Goal: Find specific page/section: Find specific page/section

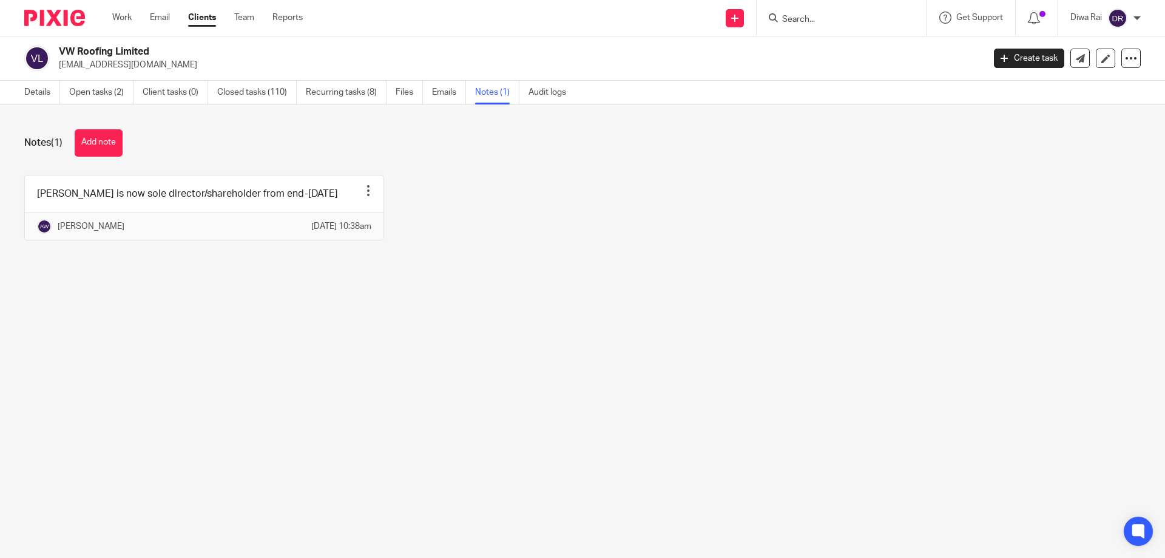
drag, startPoint x: 813, startPoint y: 22, endPoint x: 817, endPoint y: 27, distance: 6.4
click at [814, 22] on input "Search" at bounding box center [835, 20] width 109 height 11
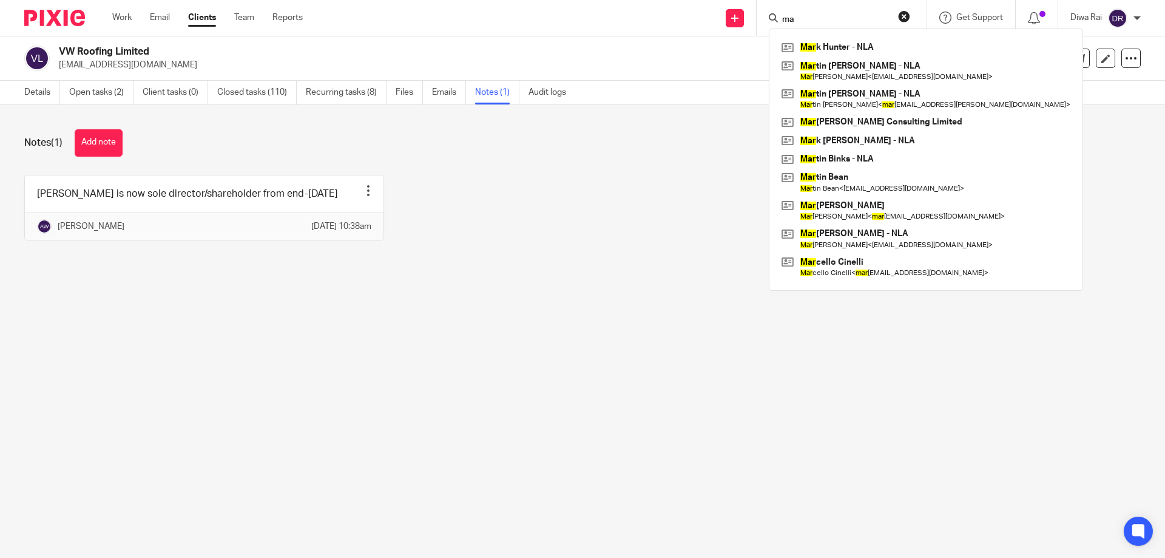
type input "m"
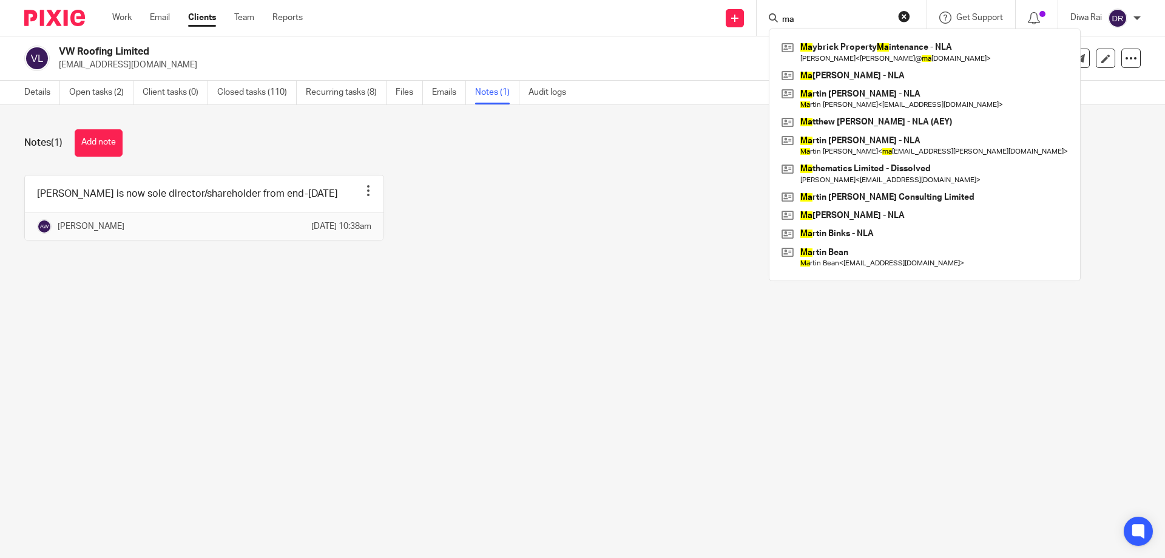
type input "m"
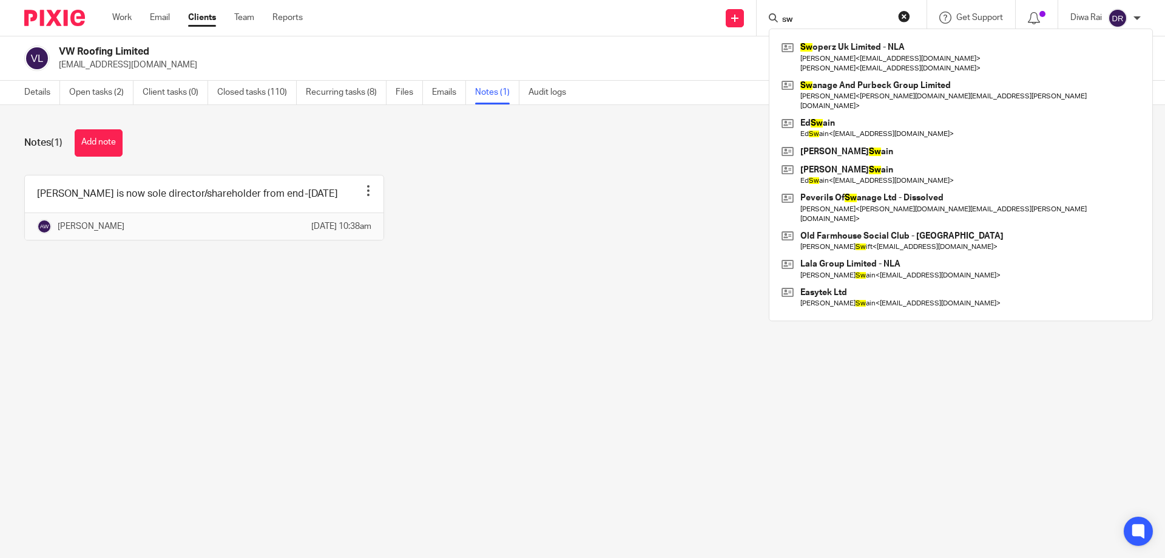
type input "s"
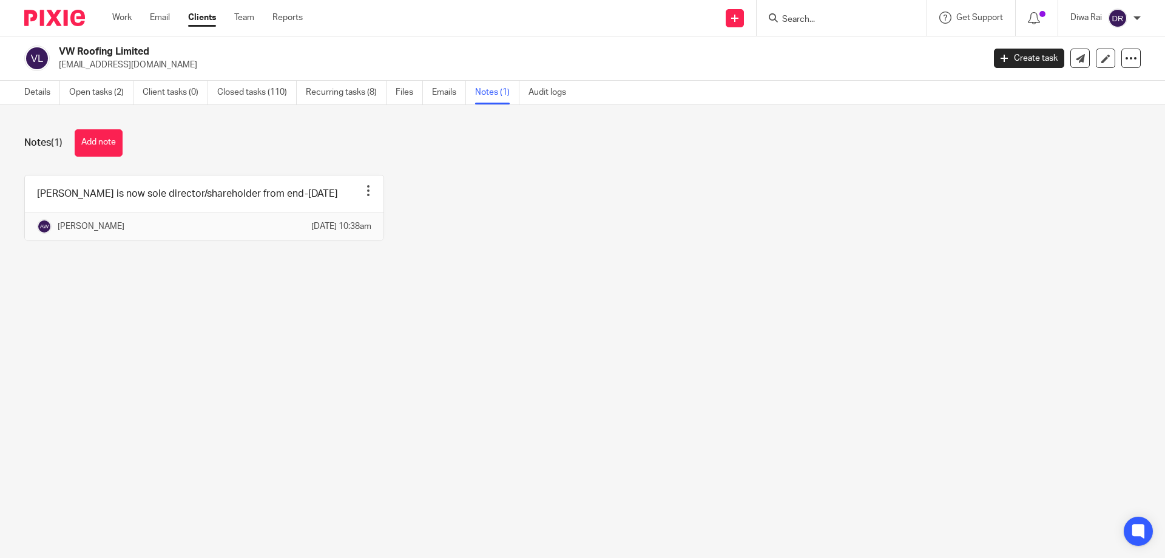
drag, startPoint x: 524, startPoint y: 286, endPoint x: 791, endPoint y: 133, distance: 307.9
click at [525, 283] on div "Notes (1) Add note [PERSON_NAME] is now sole director/shareholder from end-[DAT…" at bounding box center [582, 194] width 1165 height 178
click at [791, 27] on div at bounding box center [842, 18] width 170 height 36
drag, startPoint x: 794, startPoint y: 204, endPoint x: 771, endPoint y: 211, distance: 24.0
click at [792, 205] on div "[PERSON_NAME] is now sole director/shareholder from end-[DATE] Pin note Edit no…" at bounding box center [572, 217] width 1135 height 84
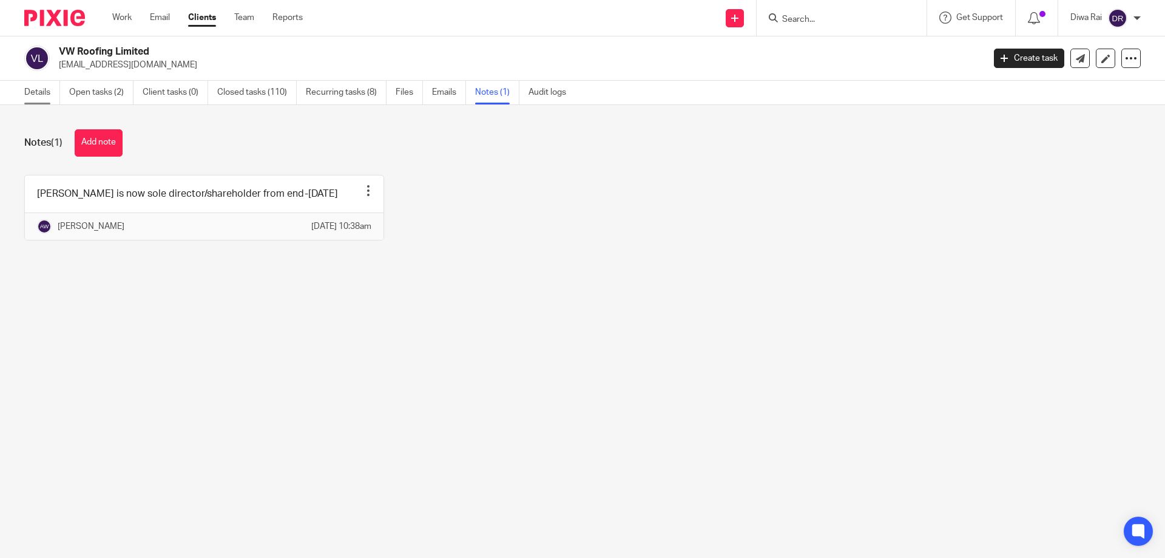
click at [46, 101] on link "Details" at bounding box center [42, 93] width 36 height 24
